Goal: Task Accomplishment & Management: Complete application form

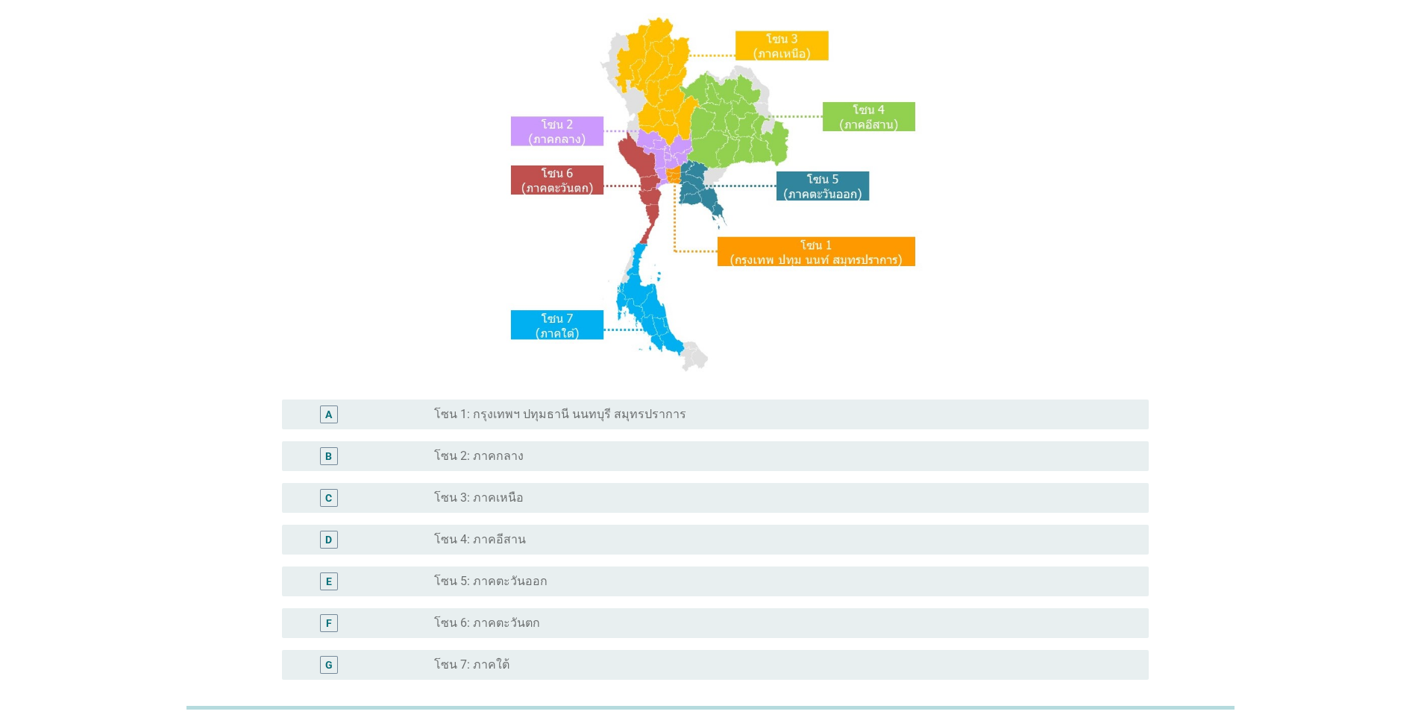
scroll to position [149, 0]
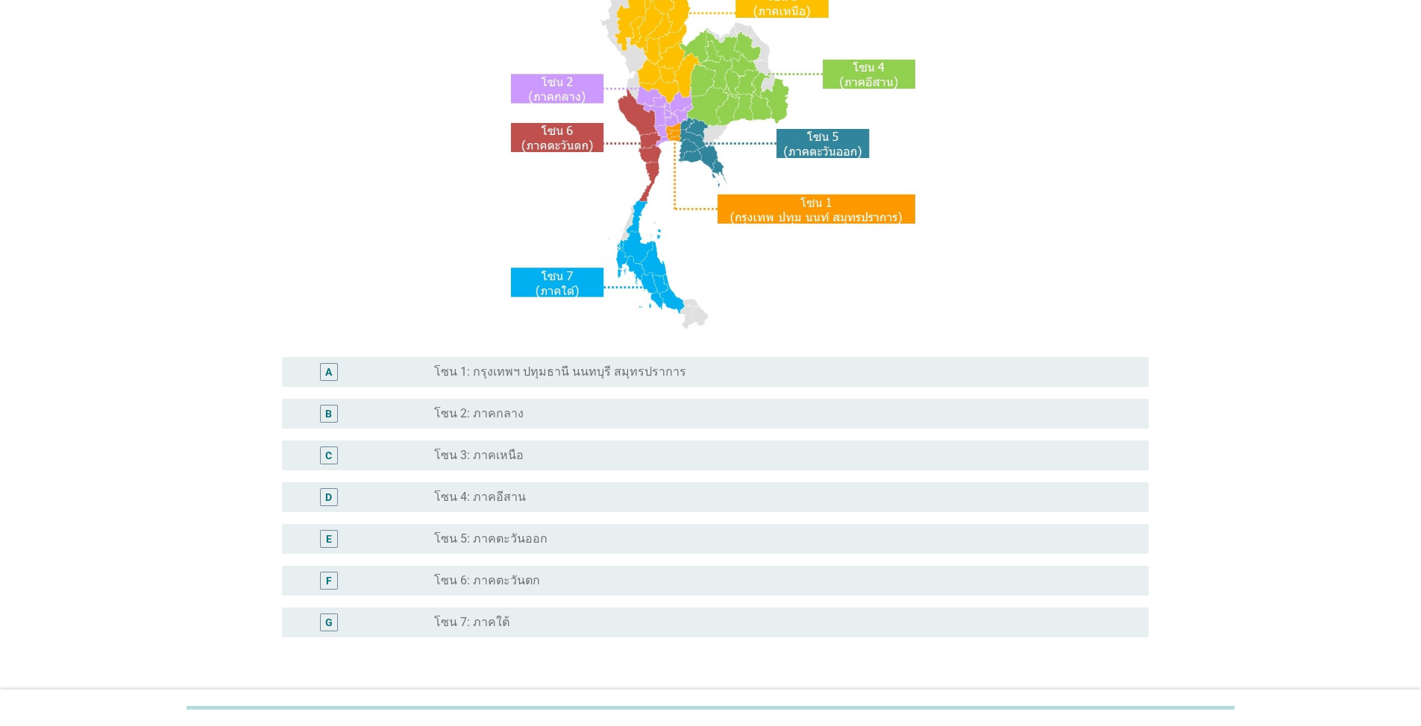
click at [594, 450] on div "radio_button_unchecked โซน 3: ภาคเหนือ" at bounding box center [779, 455] width 691 height 15
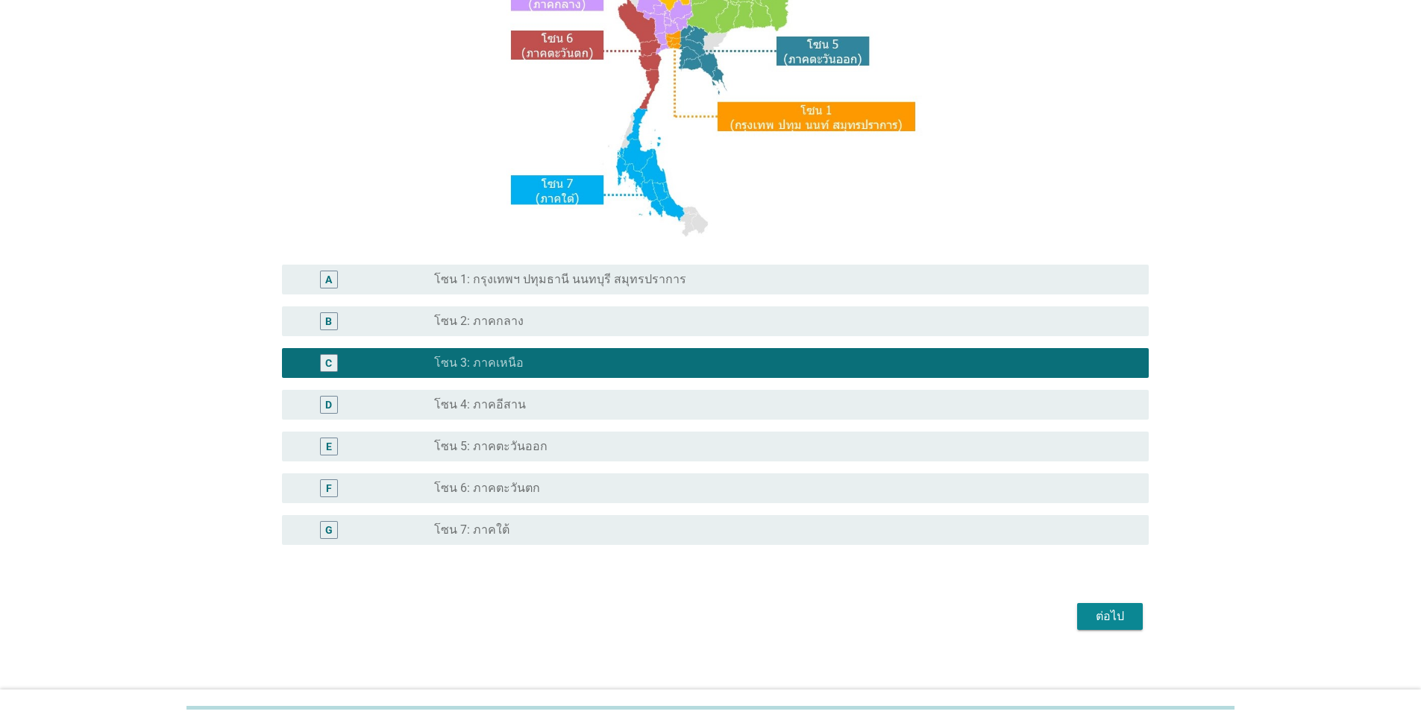
scroll to position [253, 0]
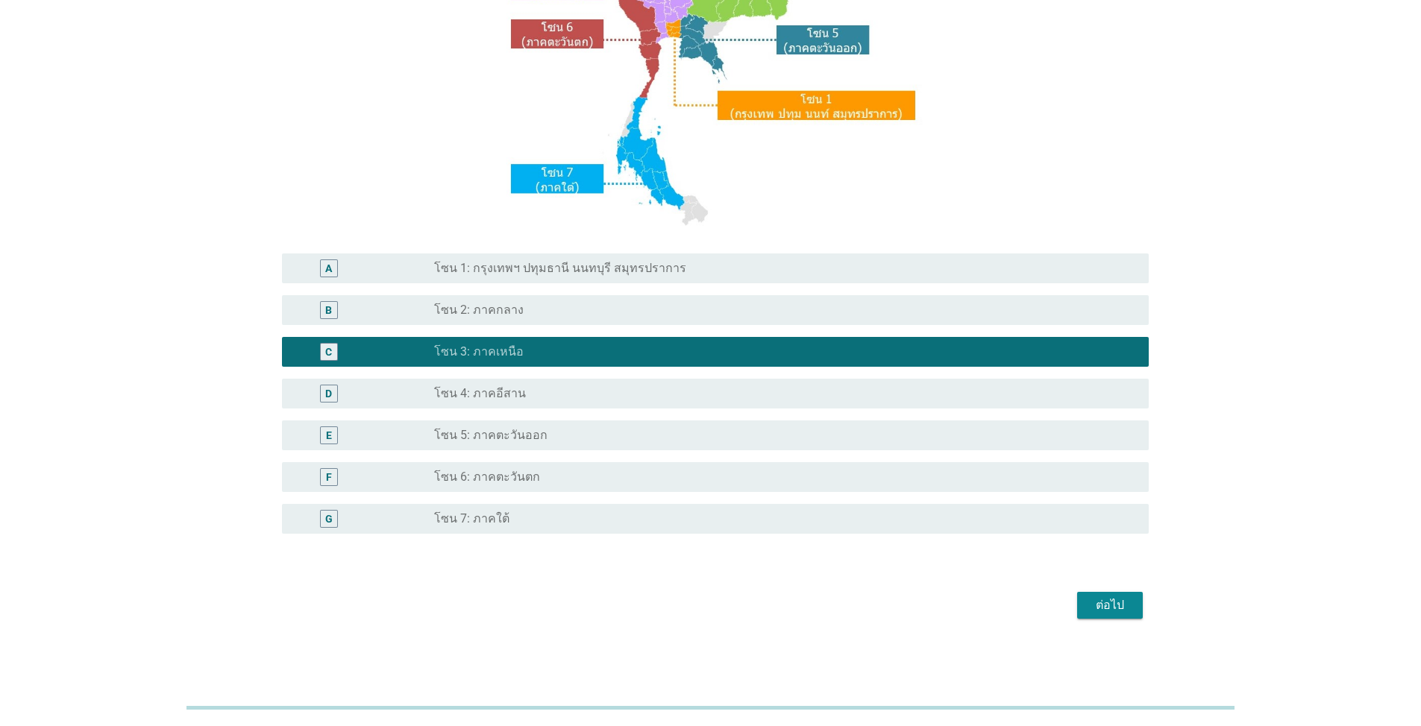
click at [1124, 617] on button "ต่อไป" at bounding box center [1110, 605] width 66 height 27
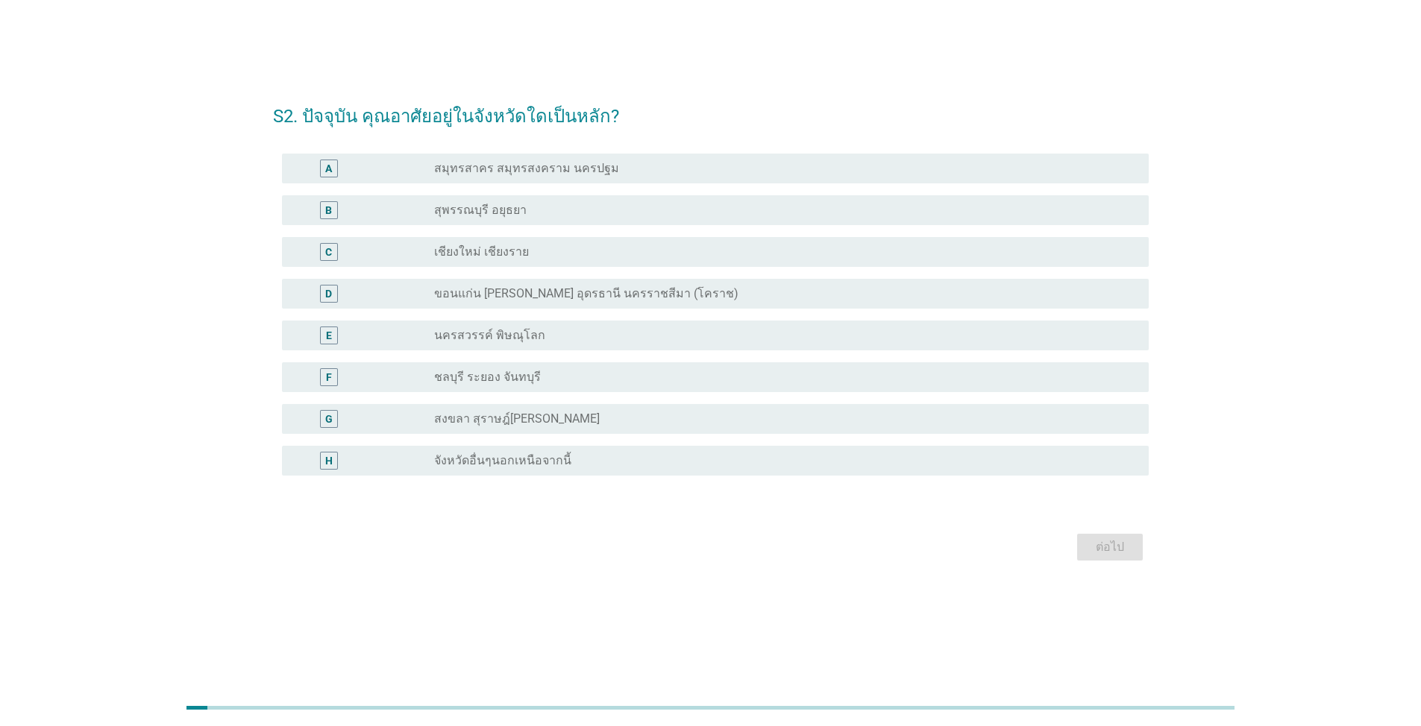
scroll to position [0, 0]
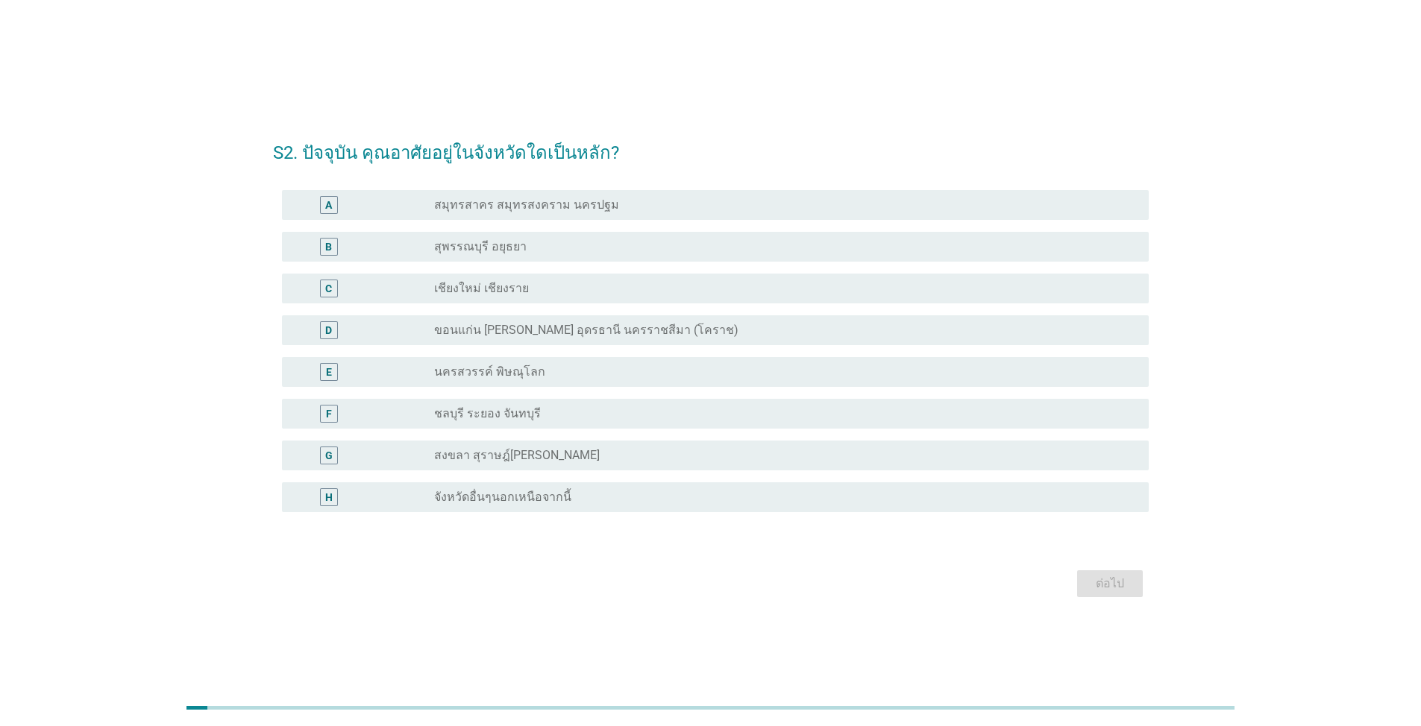
click at [537, 283] on div "radio_button_unchecked เชียงใหม่ เชียงราย" at bounding box center [779, 288] width 691 height 15
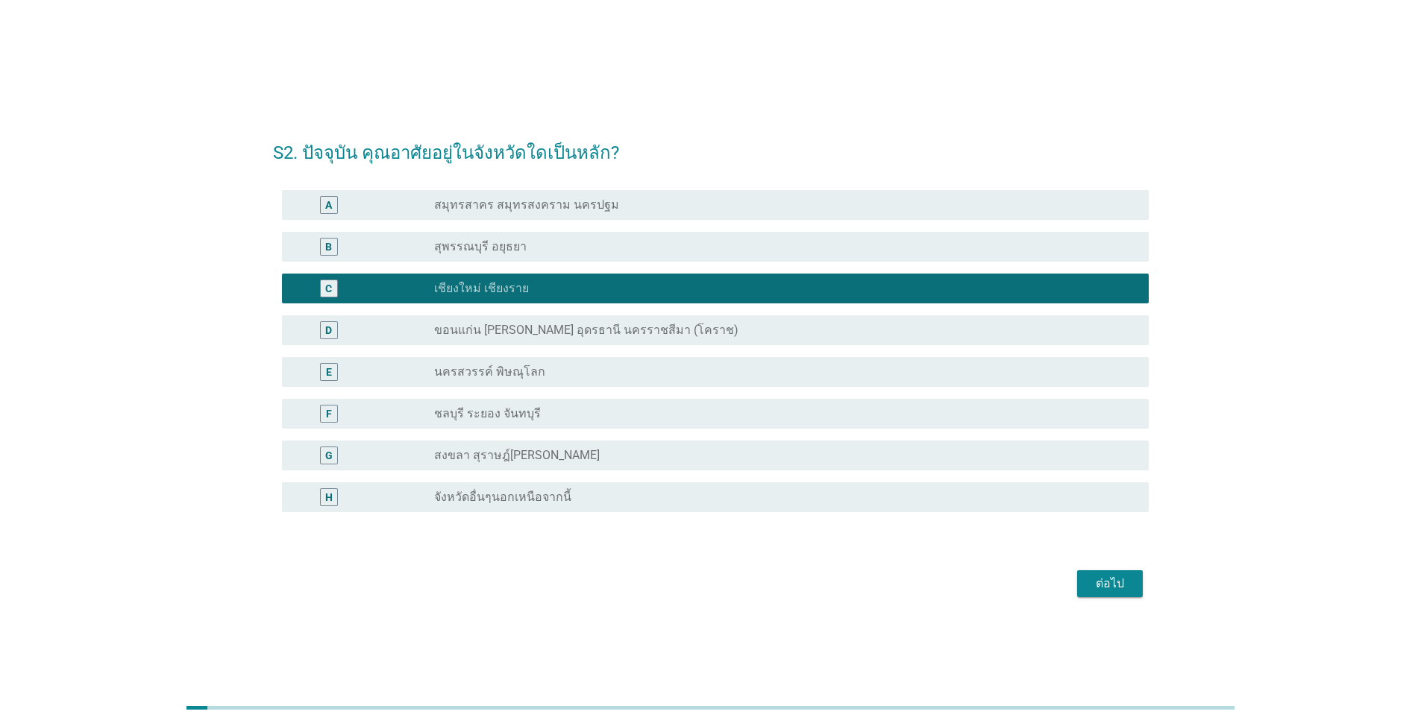
click at [1116, 568] on div "ต่อไป" at bounding box center [711, 584] width 876 height 36
click at [1123, 583] on div "ต่อไป" at bounding box center [1110, 584] width 42 height 18
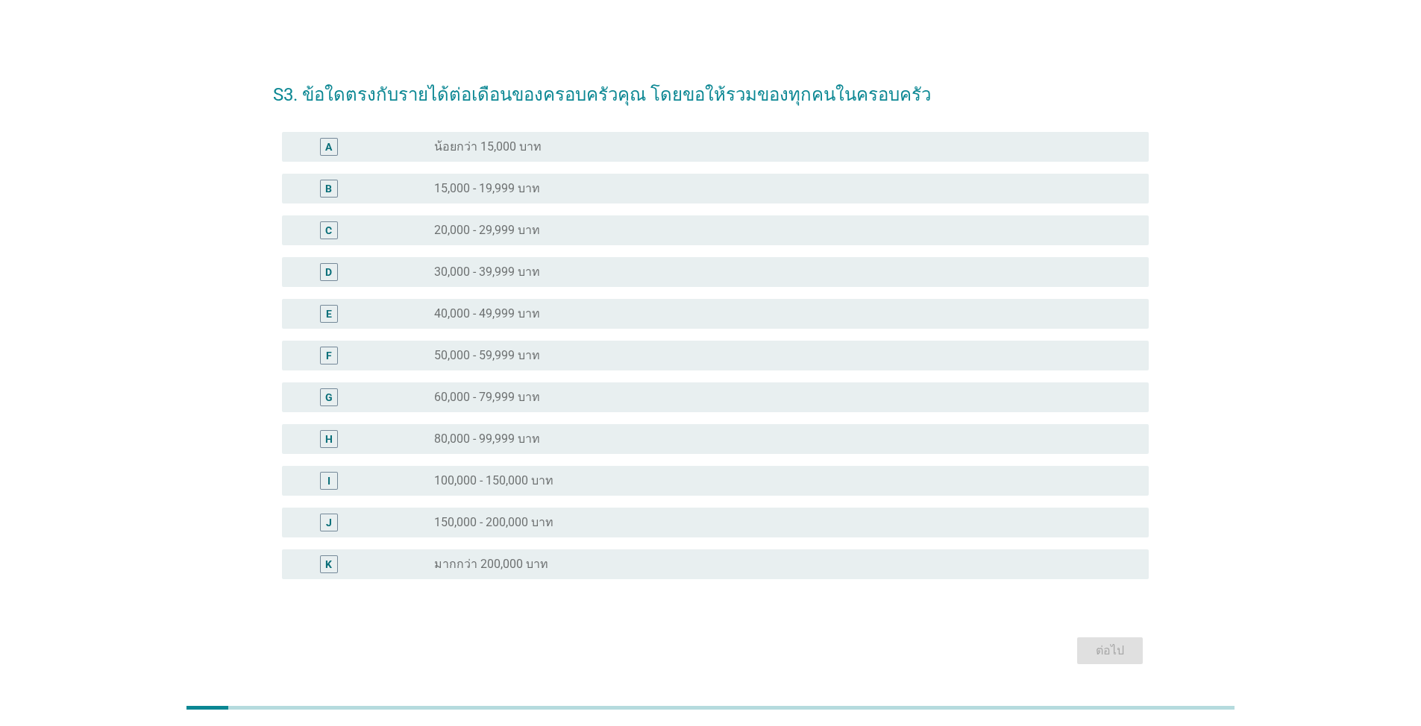
click at [607, 351] on div "radio_button_unchecked 50,000 - 59,999 บาท" at bounding box center [779, 355] width 691 height 15
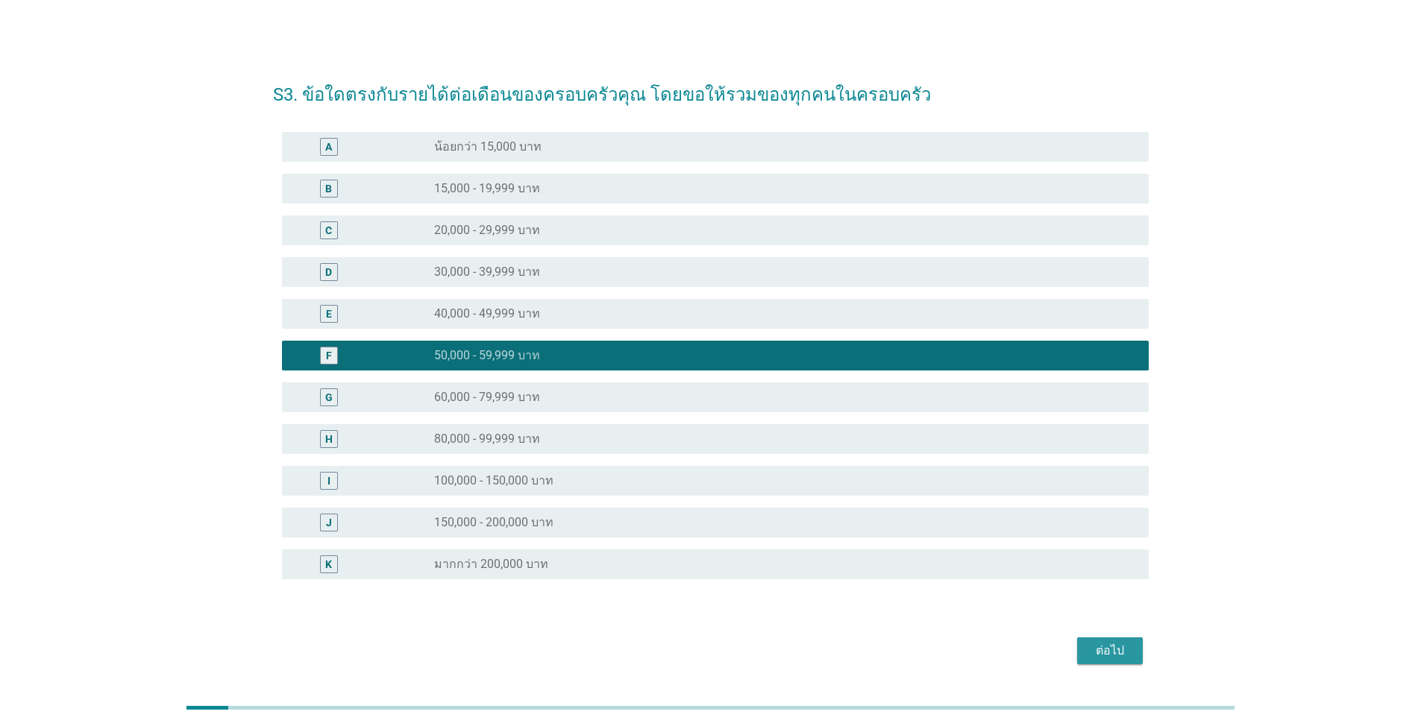
click at [1089, 656] on div "ต่อไป" at bounding box center [1110, 651] width 42 height 18
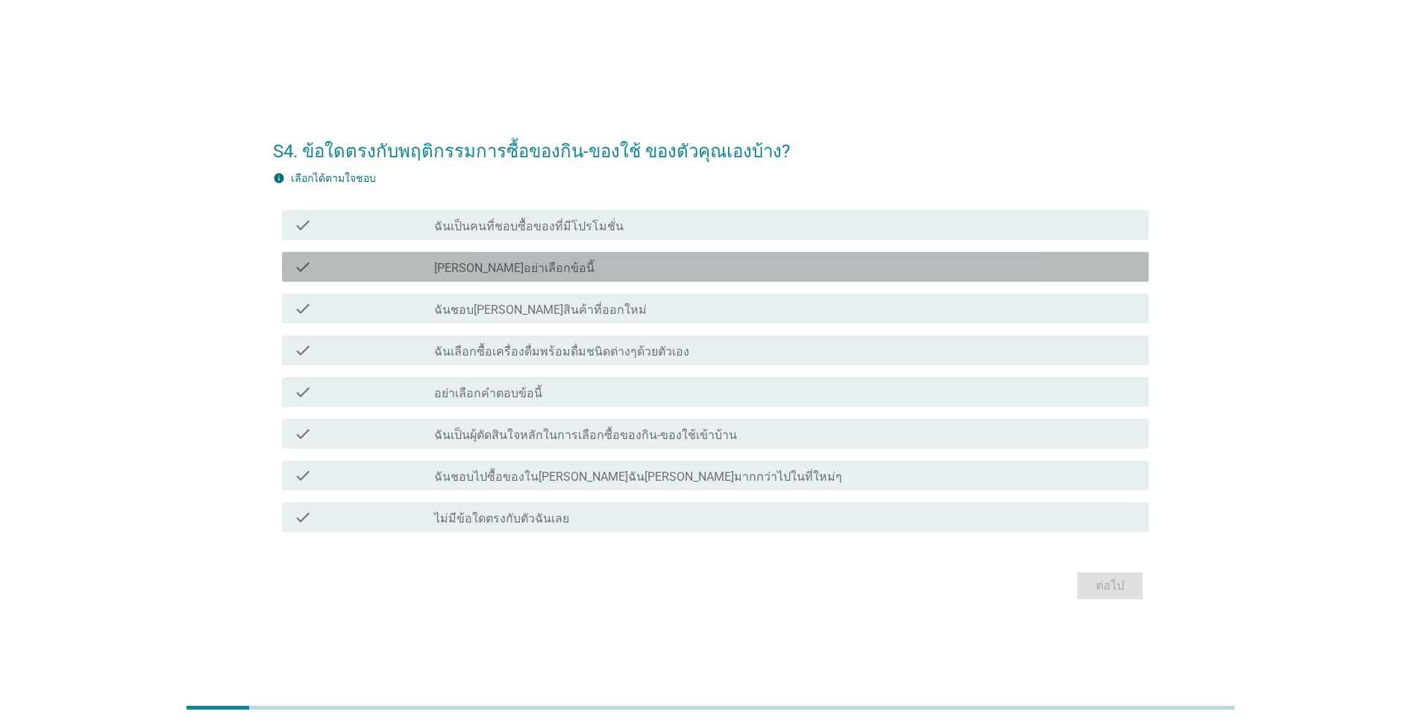
click at [500, 274] on label "[PERSON_NAME]อย่าเลือกข้อนี้" at bounding box center [514, 268] width 160 height 15
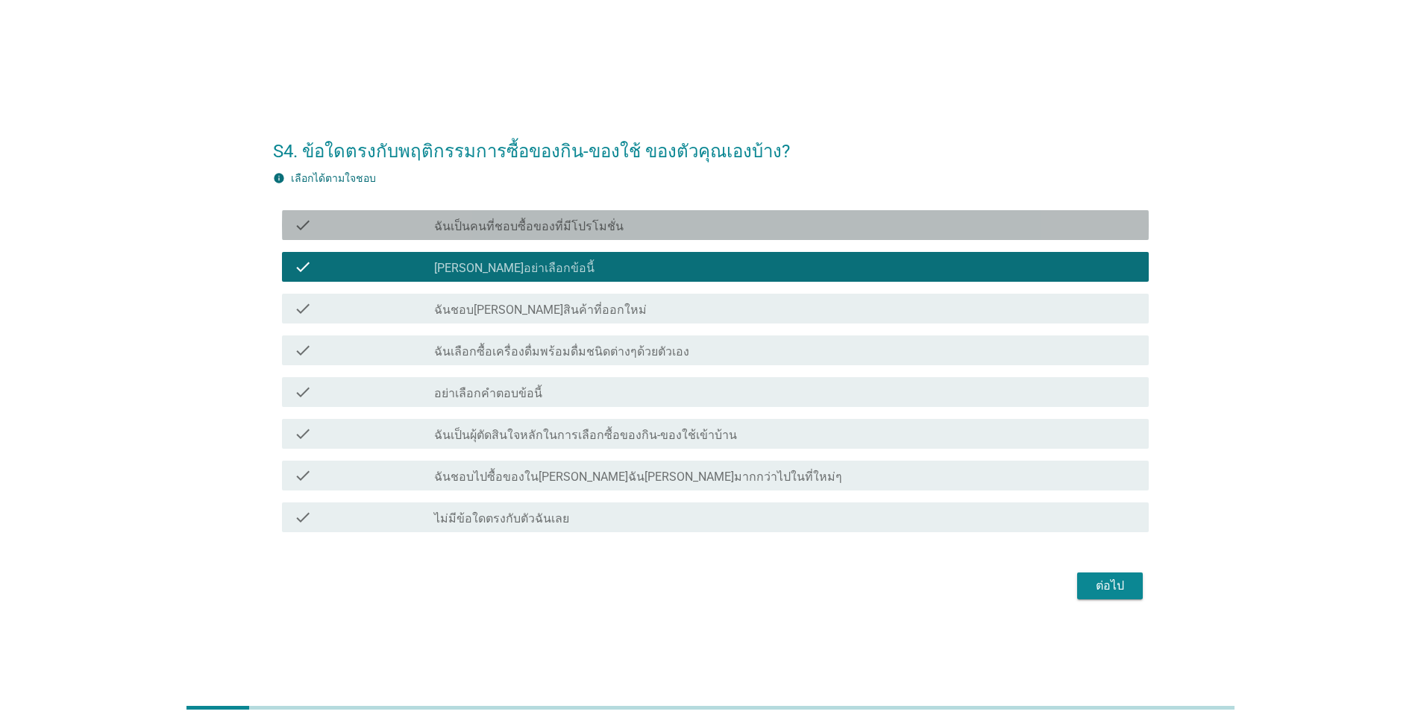
click at [487, 225] on label "ฉันเป็นคนที่ชอบซื้อของที่มีโปรโมชั่น" at bounding box center [528, 226] width 189 height 15
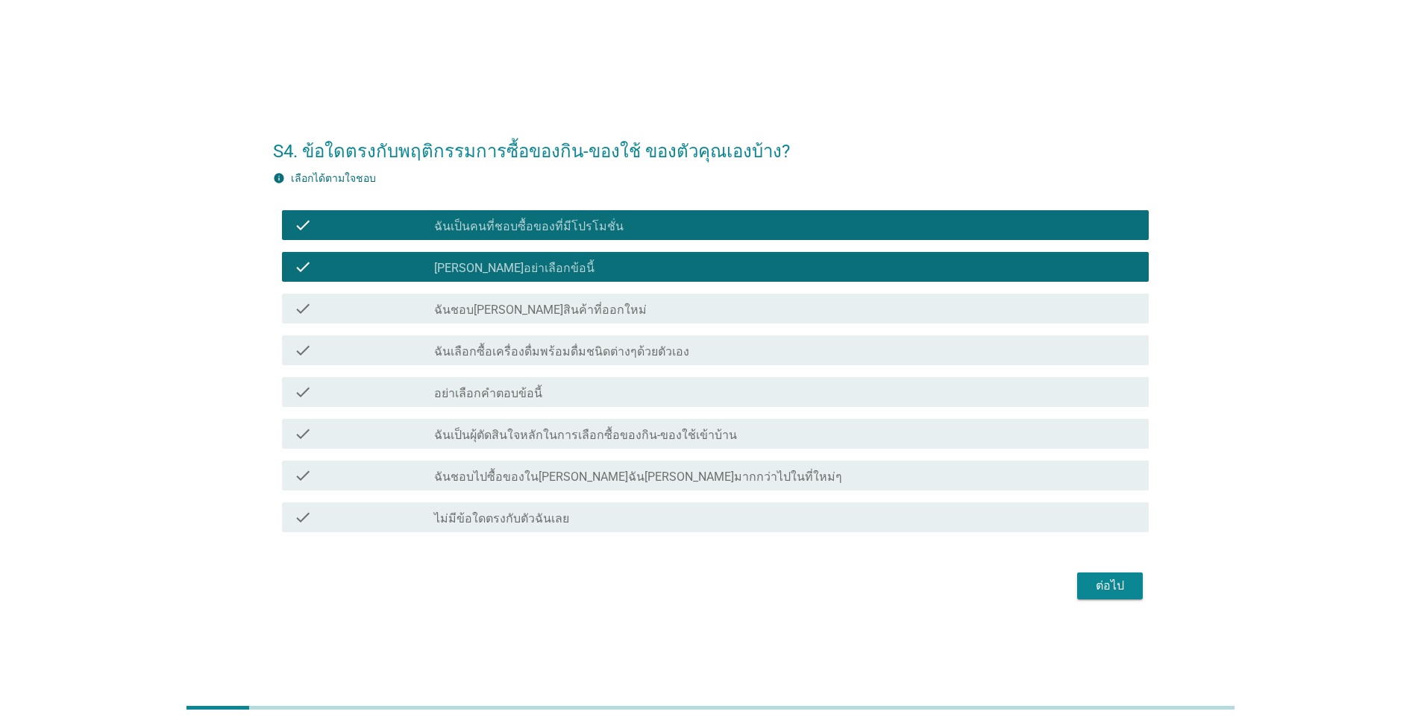
click at [474, 389] on label "อย่าเลือกคำตอบข้อนี้" at bounding box center [488, 393] width 108 height 15
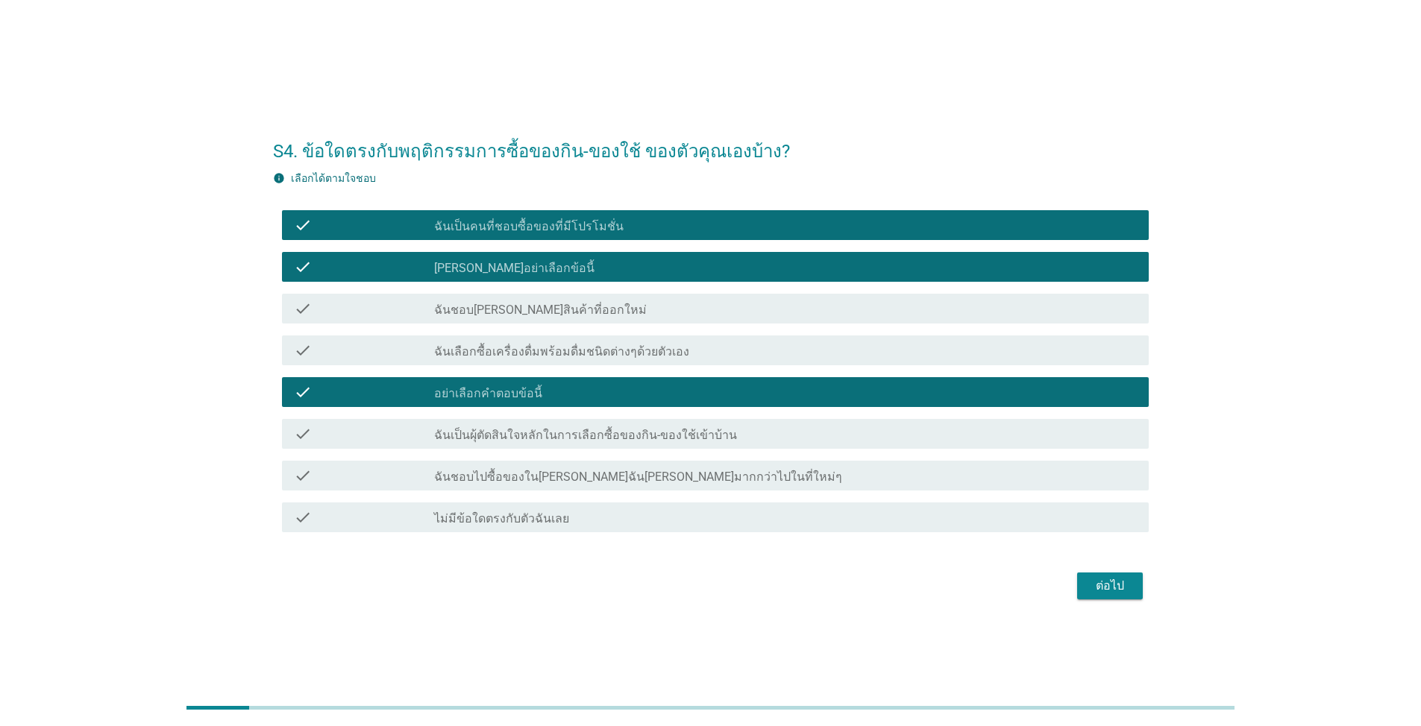
click at [494, 451] on div "check check_box_outline_blank ฉันเป็นผุ้ตัดสินใจหลักในการเลือกซื้อของกิน-ของใช้…" at bounding box center [711, 434] width 876 height 42
click at [529, 437] on label "ฉันเป็นผุ้ตัดสินใจหลักในการเลือกซื้อของกิน-ของใช้เข้าบ้าน" at bounding box center [585, 435] width 303 height 15
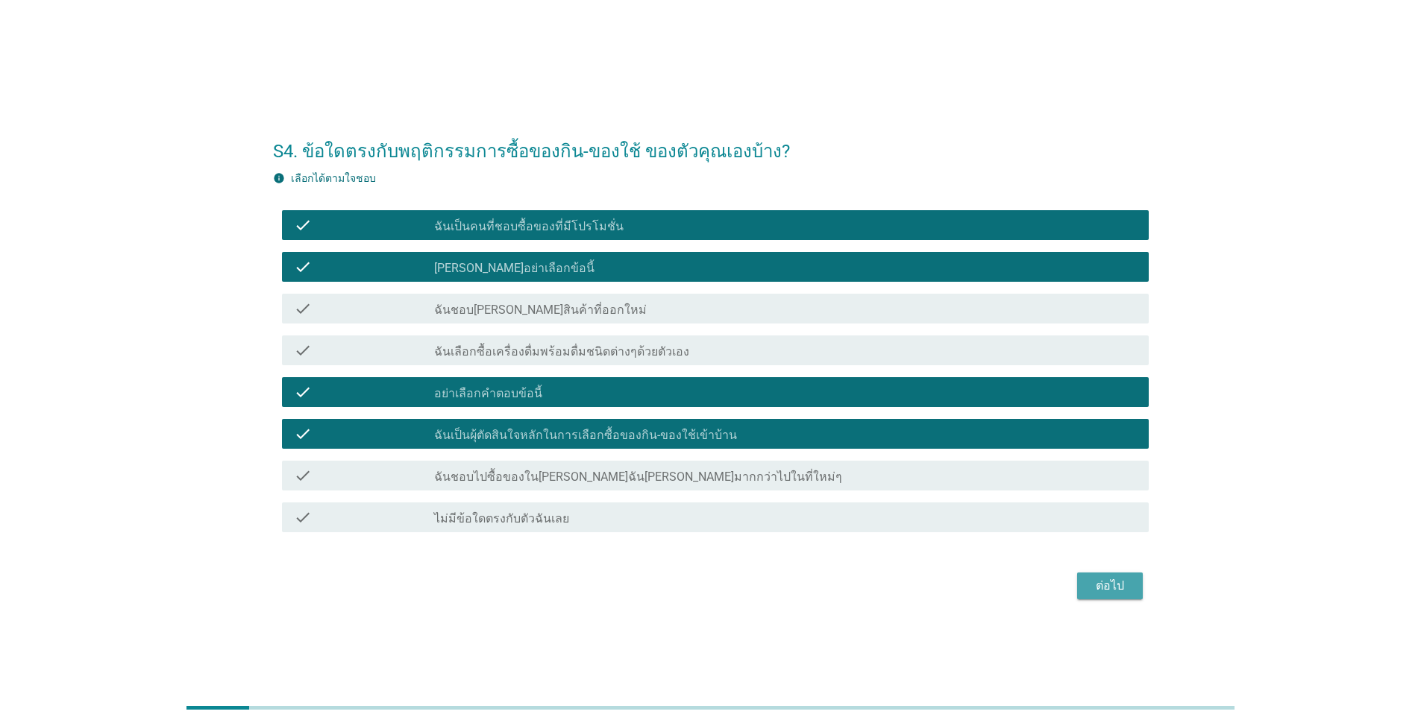
click at [1107, 580] on div "ต่อไป" at bounding box center [1110, 586] width 42 height 18
